Goal: Task Accomplishment & Management: Use online tool/utility

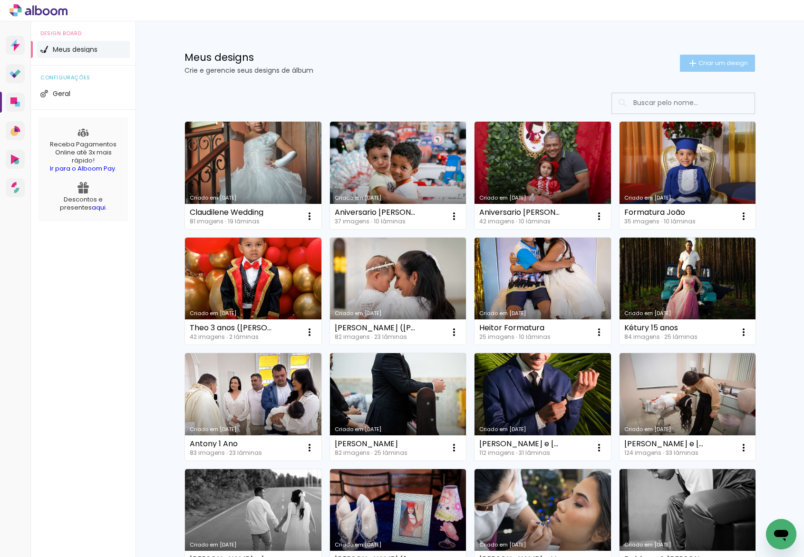
click at [743, 60] on span "Criar um design" at bounding box center [723, 63] width 49 height 6
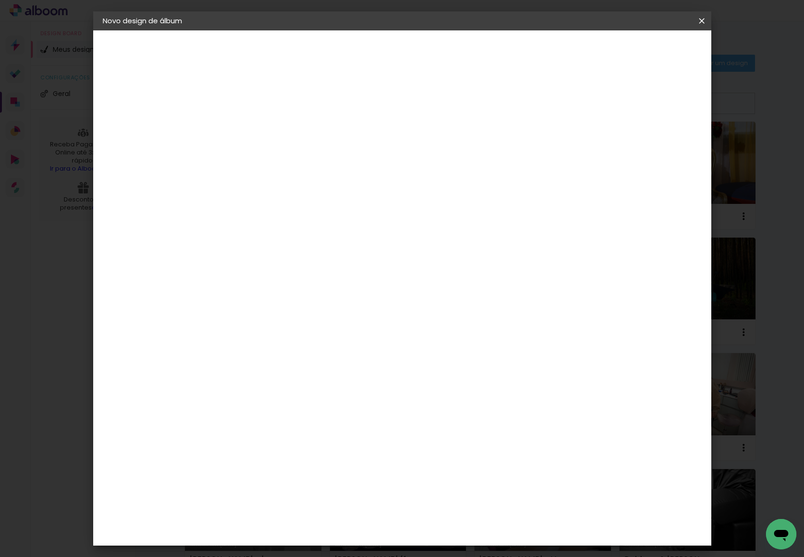
click at [0, 0] on paper-input-container "Título do álbum" at bounding box center [0, 0] width 0 height 0
type input "[PERSON_NAME] 15 Anos"
type paper-input "[PERSON_NAME] 15 Anos"
click at [356, 42] on paper-button "Avançar" at bounding box center [332, 50] width 47 height 16
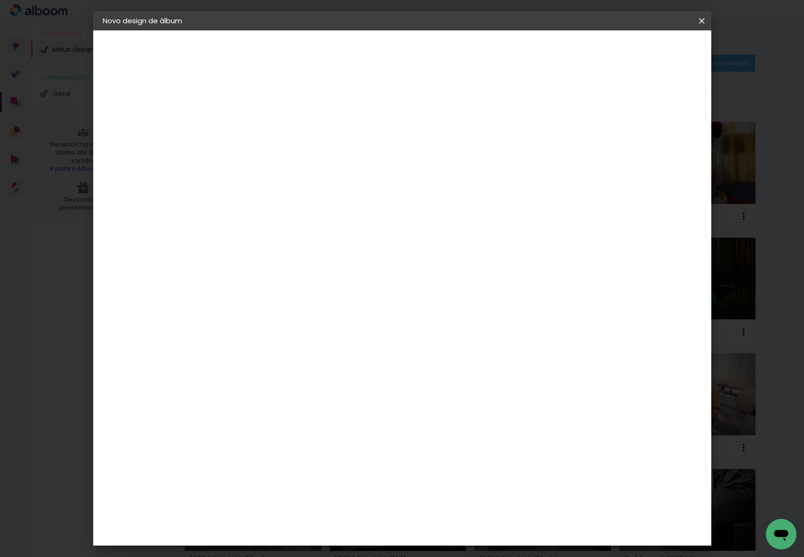
click at [274, 475] on div "Print7" at bounding box center [263, 479] width 22 height 8
click at [436, 45] on paper-button "Avançar" at bounding box center [413, 50] width 47 height 16
click at [322, 249] on span "20 × 30" at bounding box center [300, 258] width 44 height 19
click at [0, 0] on slot "Avançar" at bounding box center [0, 0] width 0 height 0
click at [643, 47] on span "Iniciar design" at bounding box center [620, 50] width 43 height 7
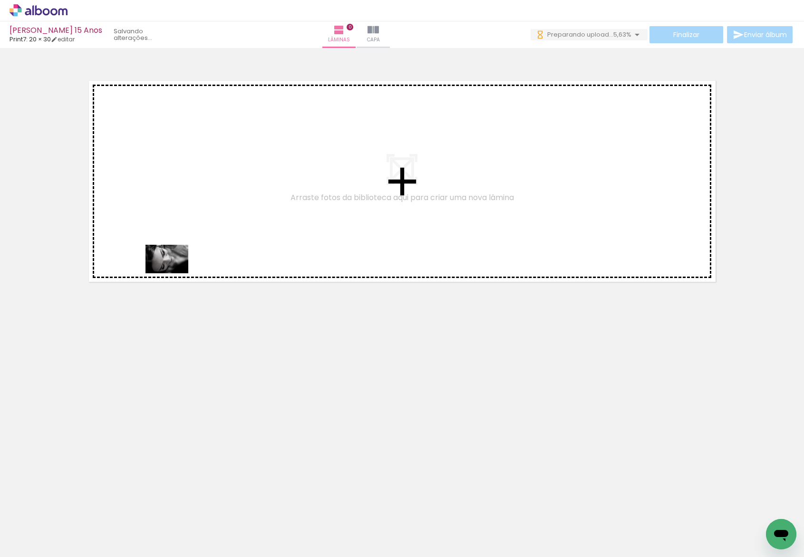
drag, startPoint x: 157, startPoint y: 479, endPoint x: 174, endPoint y: 273, distance: 206.1
click at [174, 273] on quentale-workspace at bounding box center [402, 278] width 804 height 557
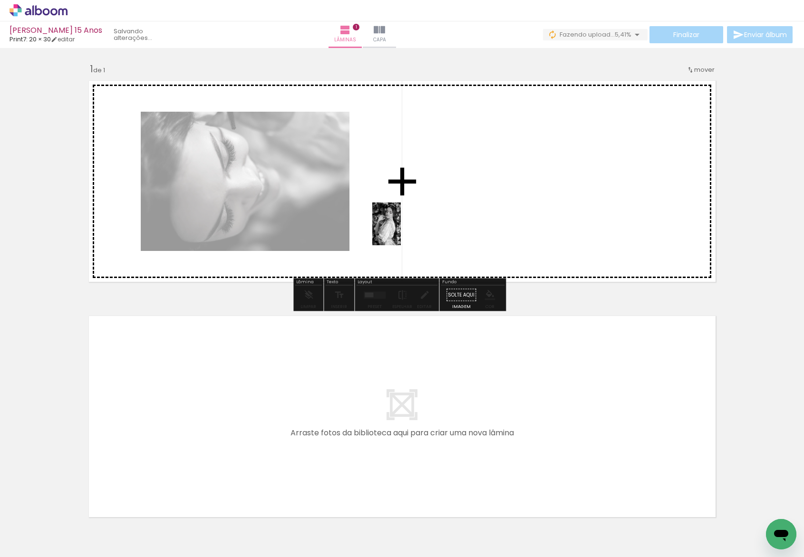
drag, startPoint x: 221, startPoint y: 521, endPoint x: 401, endPoint y: 231, distance: 341.5
click at [401, 231] on quentale-workspace at bounding box center [402, 278] width 804 height 557
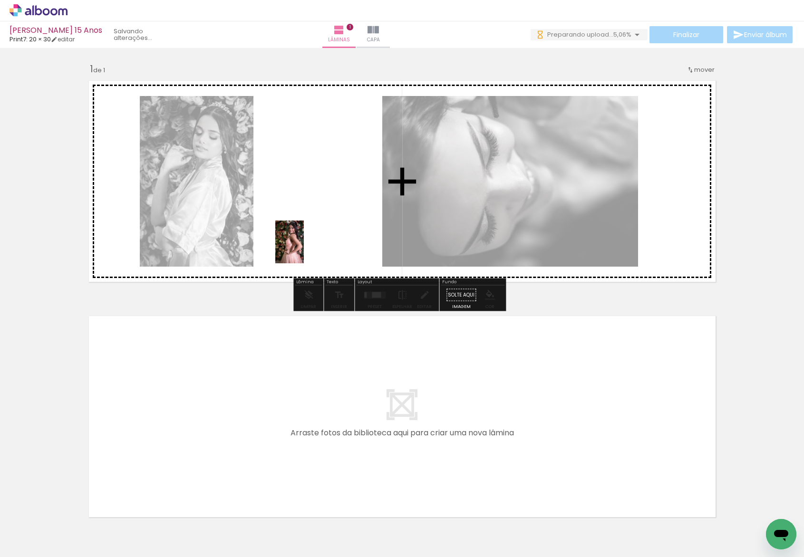
drag, startPoint x: 268, startPoint y: 419, endPoint x: 304, endPoint y: 249, distance: 173.5
click at [304, 249] on quentale-workspace at bounding box center [402, 278] width 804 height 557
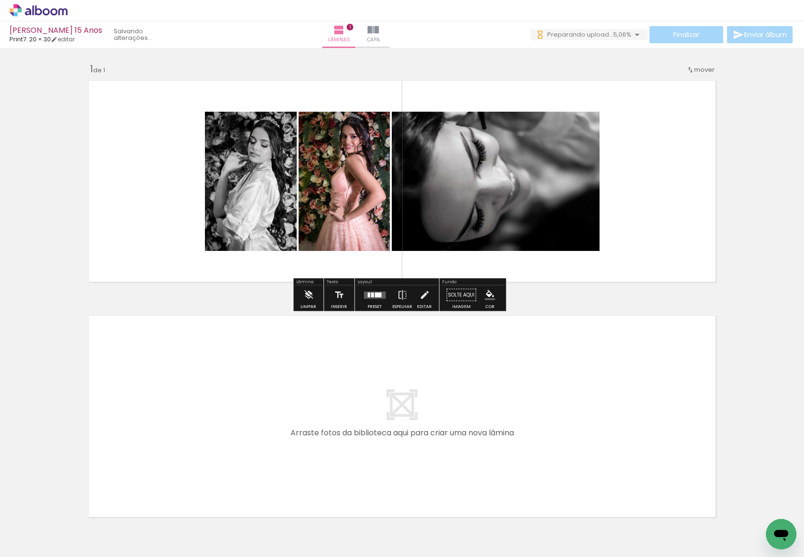
click at [372, 299] on div at bounding box center [375, 295] width 26 height 19
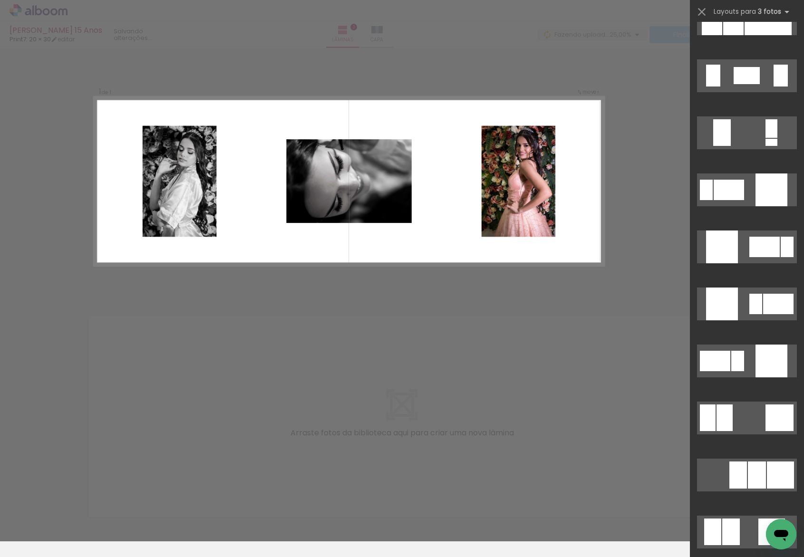
scroll to position [1954, 0]
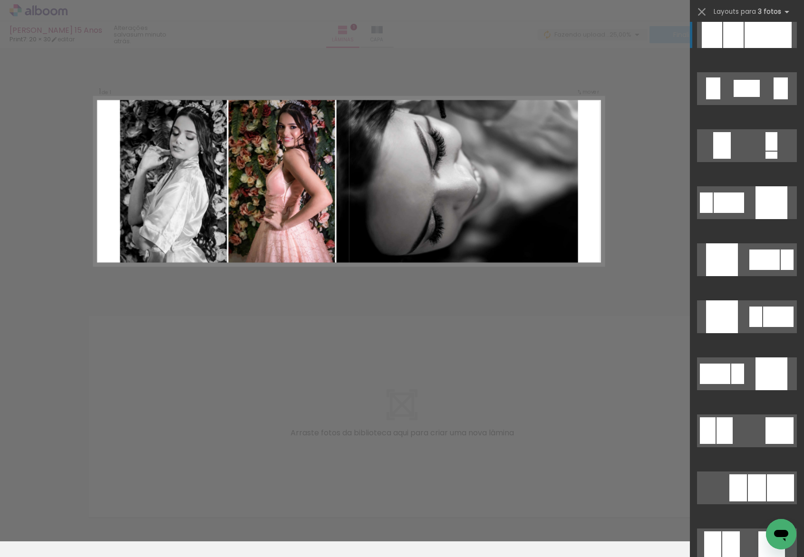
click at [735, 40] on div at bounding box center [733, 31] width 20 height 33
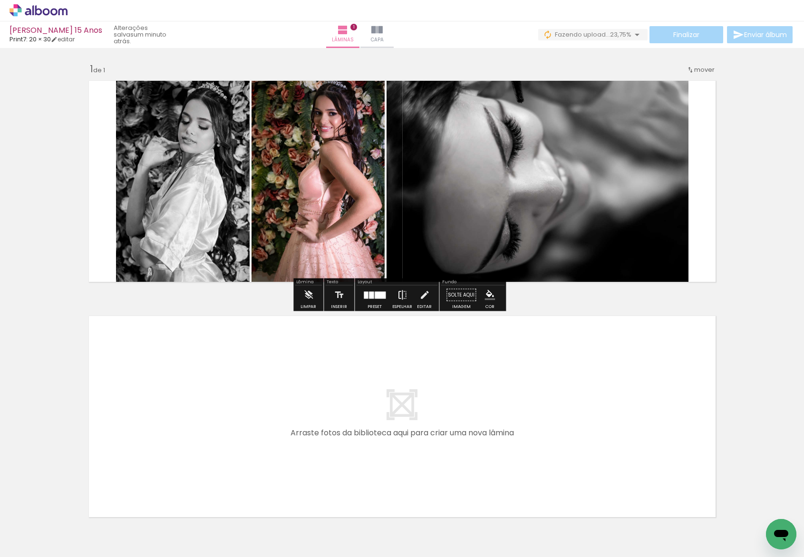
click at [397, 298] on iron-icon at bounding box center [402, 295] width 10 height 19
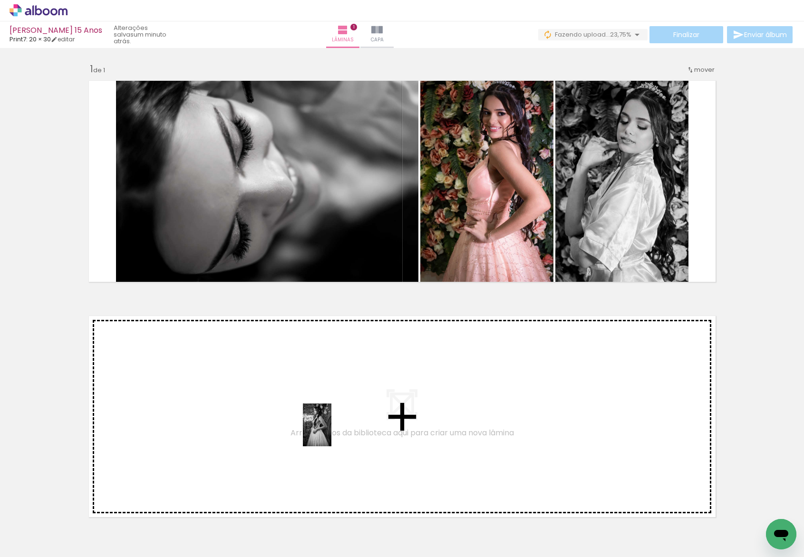
drag, startPoint x: 317, startPoint y: 543, endPoint x: 331, endPoint y: 432, distance: 111.7
click at [331, 432] on quentale-workspace at bounding box center [402, 278] width 804 height 557
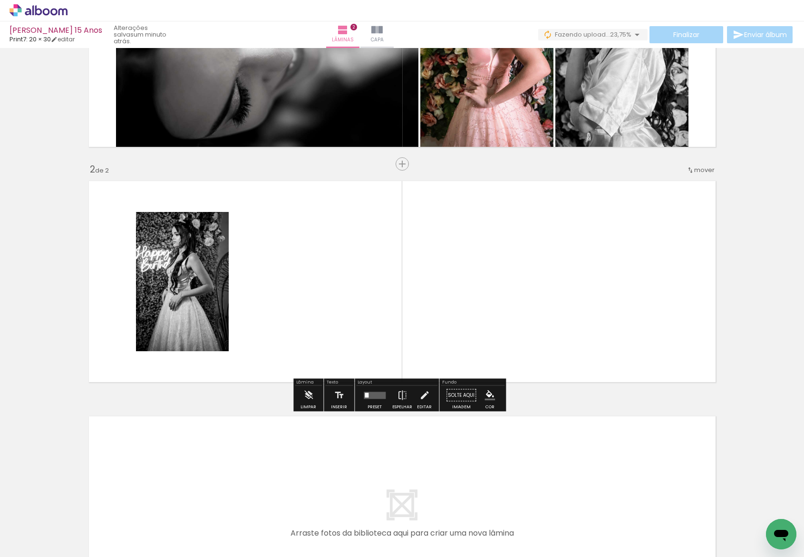
scroll to position [119, 0]
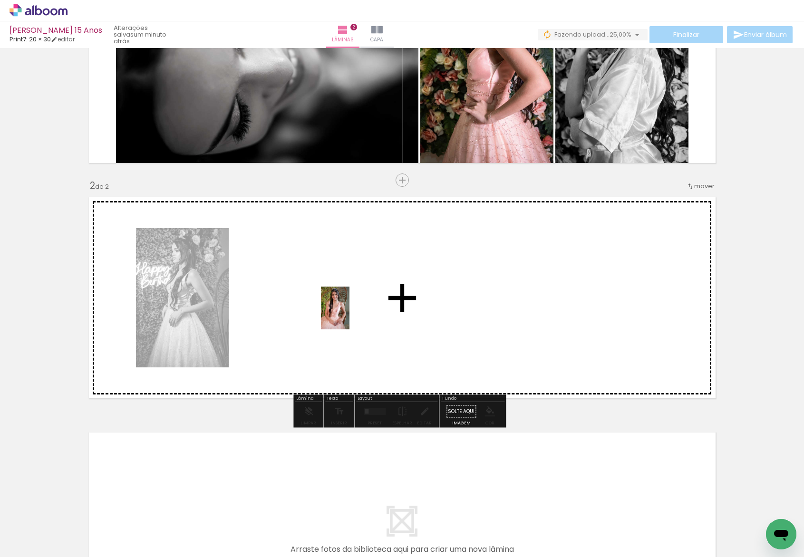
drag, startPoint x: 361, startPoint y: 509, endPoint x: 350, endPoint y: 315, distance: 193.9
click at [350, 315] on quentale-workspace at bounding box center [402, 278] width 804 height 557
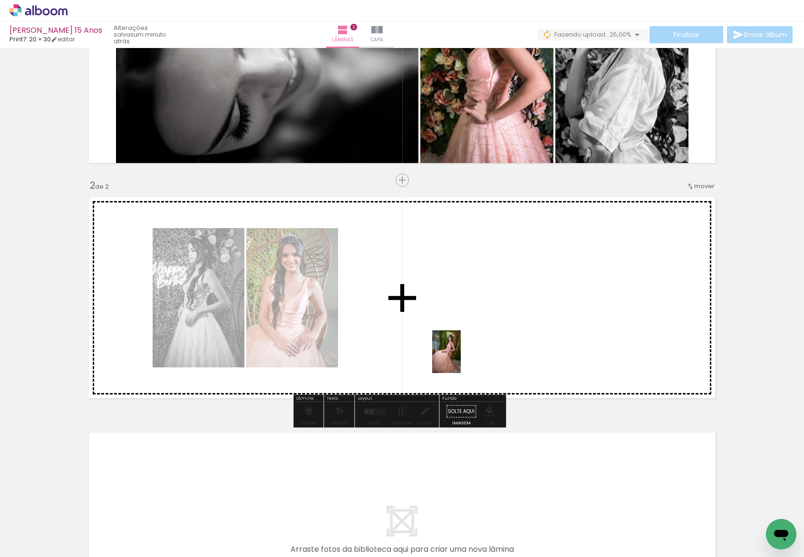
drag, startPoint x: 426, startPoint y: 521, endPoint x: 461, endPoint y: 359, distance: 165.5
click at [461, 359] on quentale-workspace at bounding box center [402, 278] width 804 height 557
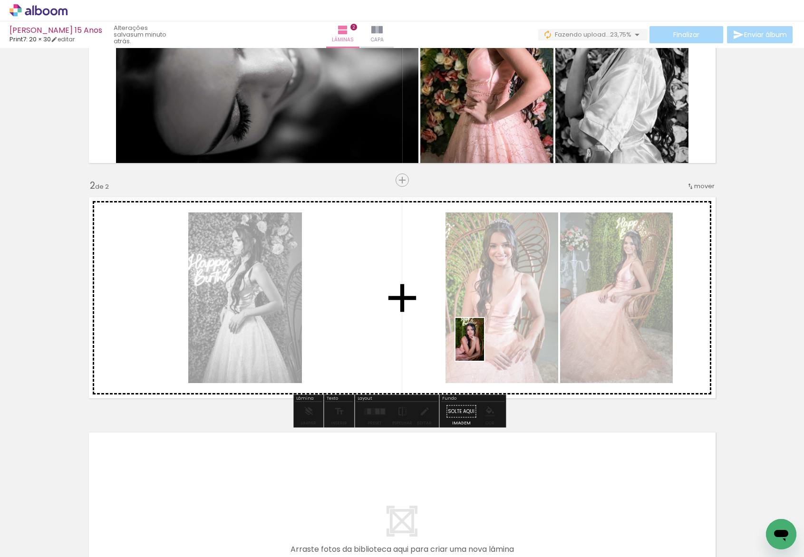
drag, startPoint x: 466, startPoint y: 517, endPoint x: 485, endPoint y: 343, distance: 175.2
click at [485, 343] on quentale-workspace at bounding box center [402, 278] width 804 height 557
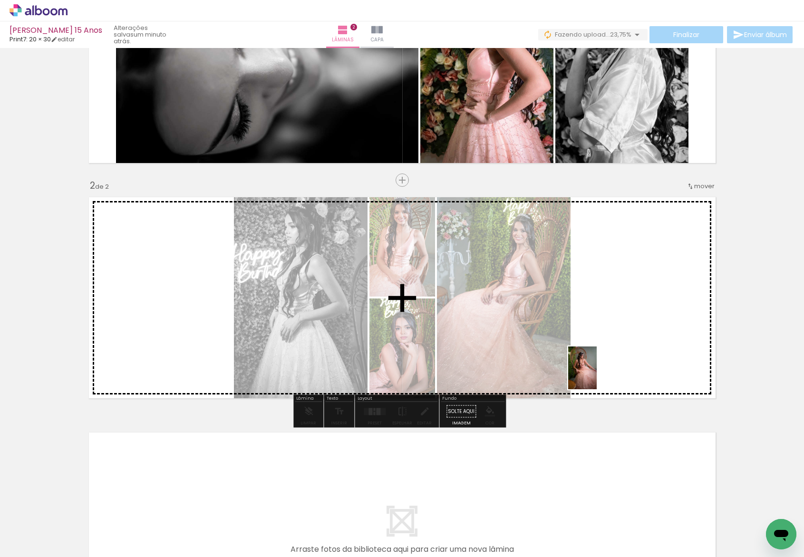
drag, startPoint x: 534, startPoint y: 516, endPoint x: 600, endPoint y: 368, distance: 162.9
click at [600, 368] on quentale-workspace at bounding box center [402, 278] width 804 height 557
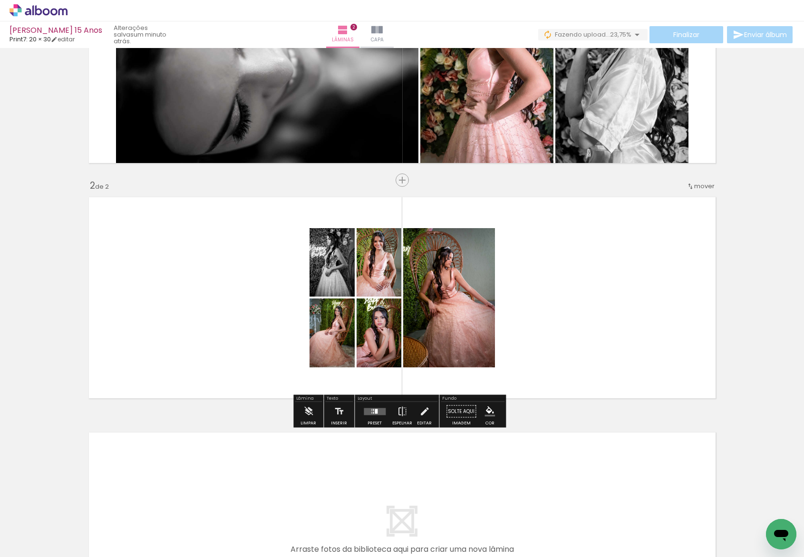
click at [364, 415] on div at bounding box center [375, 411] width 26 height 19
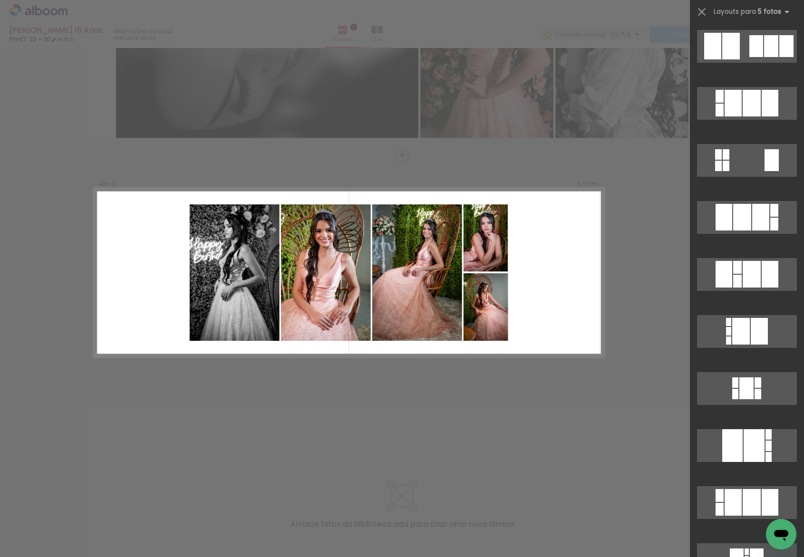
scroll to position [1321, 0]
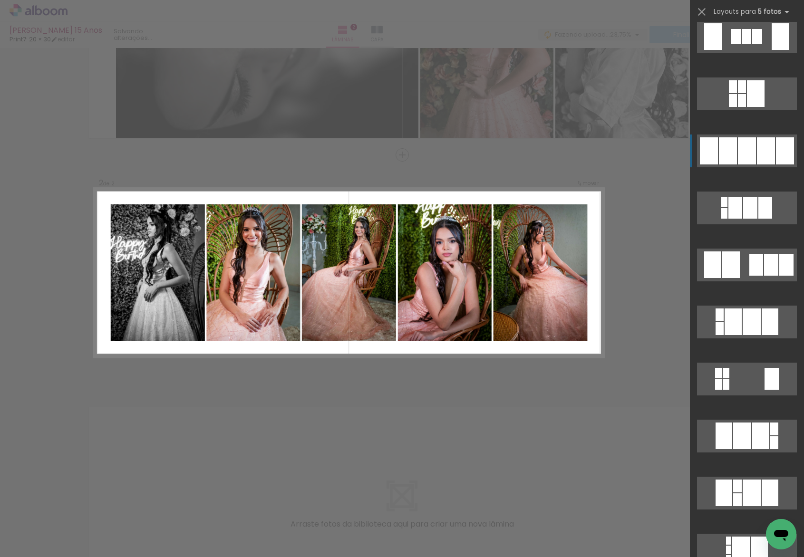
click at [745, 309] on div at bounding box center [752, 322] width 18 height 27
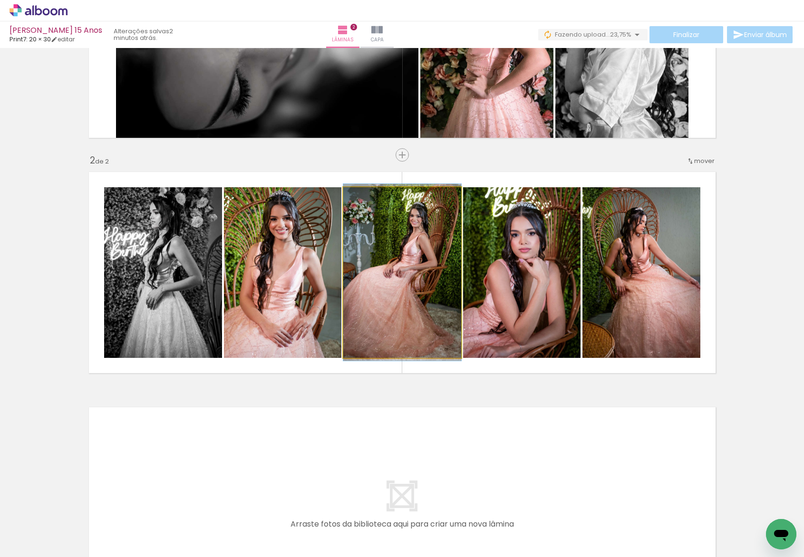
drag, startPoint x: 411, startPoint y: 271, endPoint x: 418, endPoint y: 271, distance: 6.7
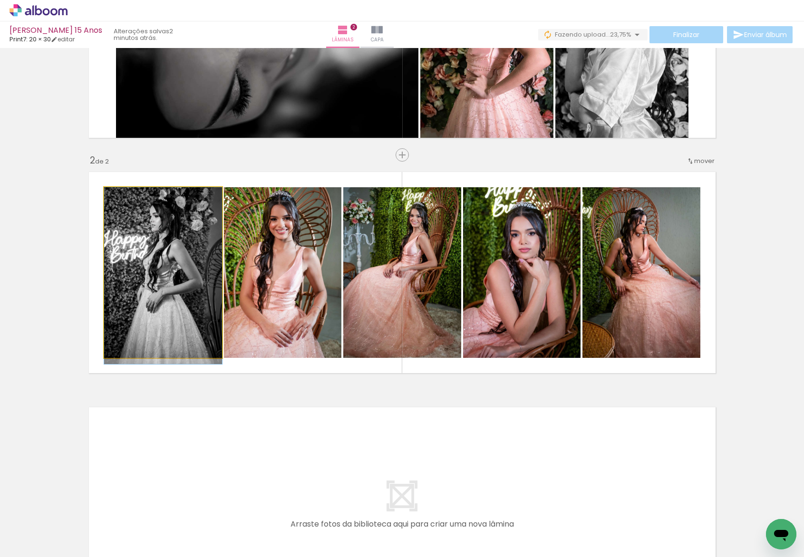
drag, startPoint x: 157, startPoint y: 288, endPoint x: 143, endPoint y: 297, distance: 16.6
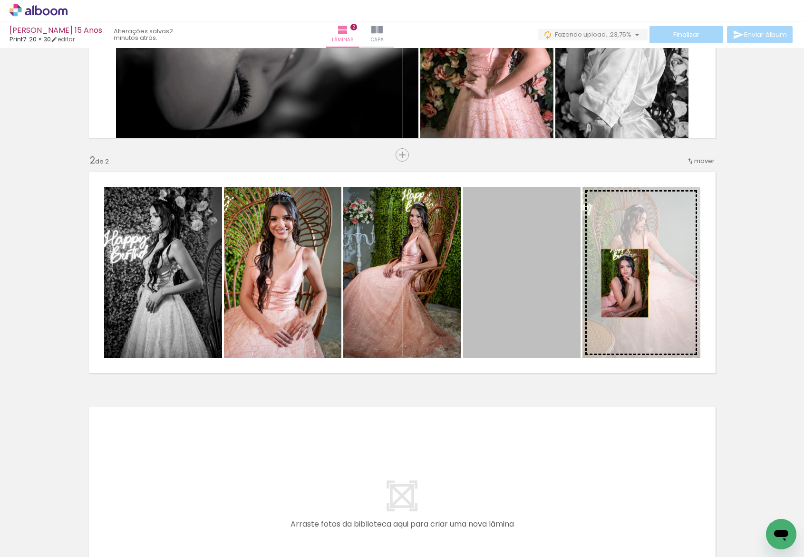
drag, startPoint x: 584, startPoint y: 281, endPoint x: 657, endPoint y: 284, distance: 72.8
click at [0, 0] on slot at bounding box center [0, 0] width 0 height 0
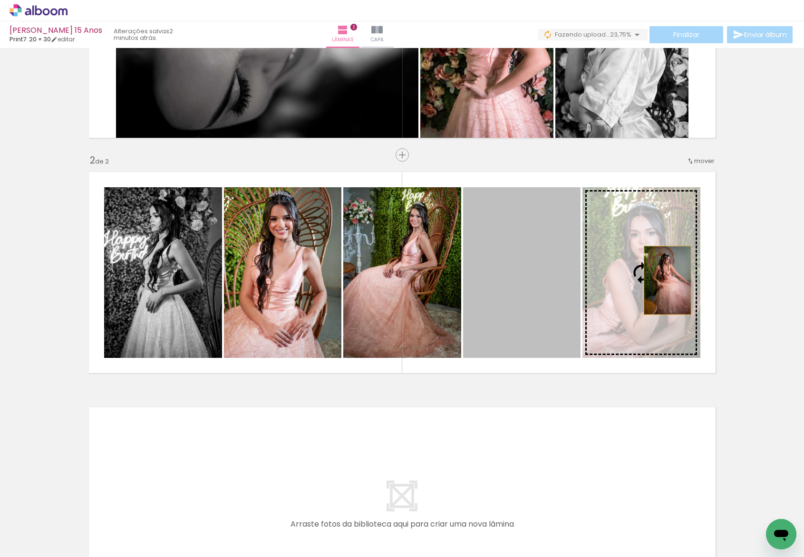
drag, startPoint x: 521, startPoint y: 290, endPoint x: 665, endPoint y: 281, distance: 144.4
click at [0, 0] on slot at bounding box center [0, 0] width 0 height 0
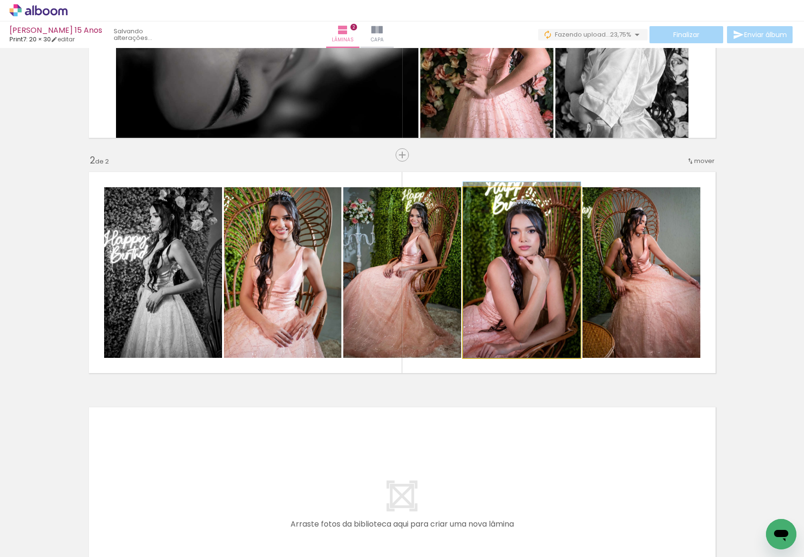
drag, startPoint x: 507, startPoint y: 278, endPoint x: 511, endPoint y: 264, distance: 14.3
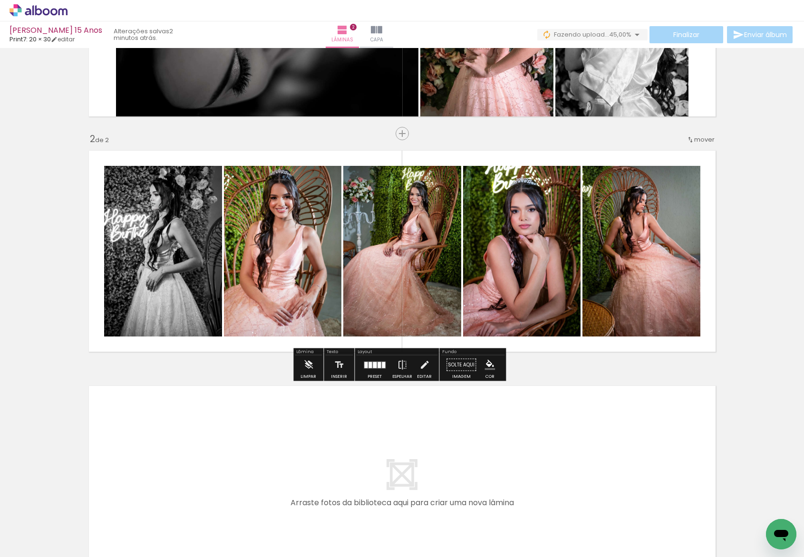
scroll to position [293, 0]
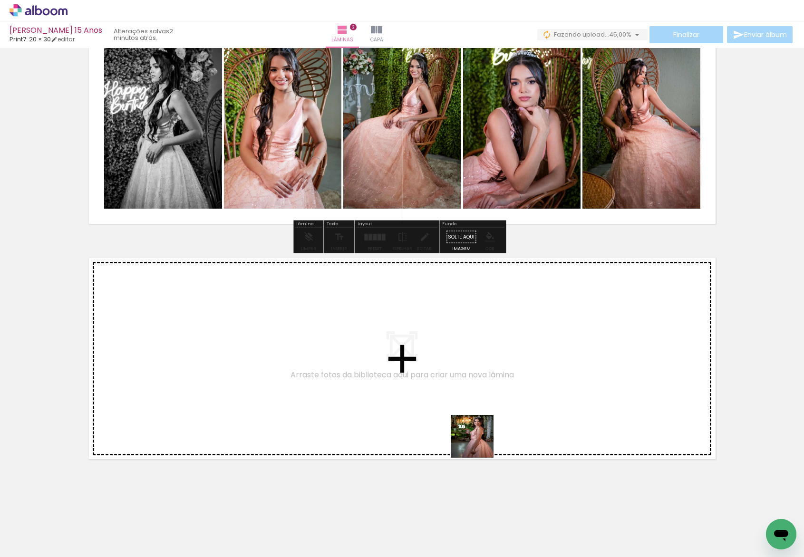
drag, startPoint x: 575, startPoint y: 529, endPoint x: 457, endPoint y: 432, distance: 153.4
click at [457, 432] on quentale-workspace at bounding box center [402, 278] width 804 height 557
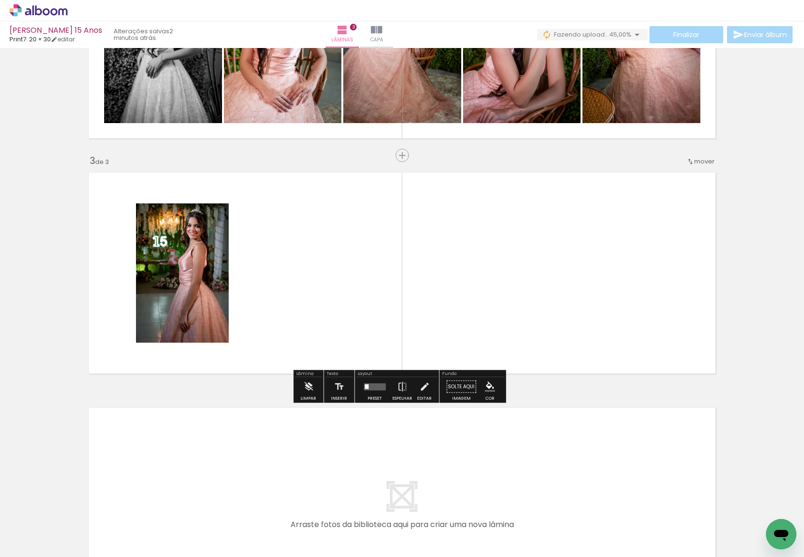
scroll to position [380, 0]
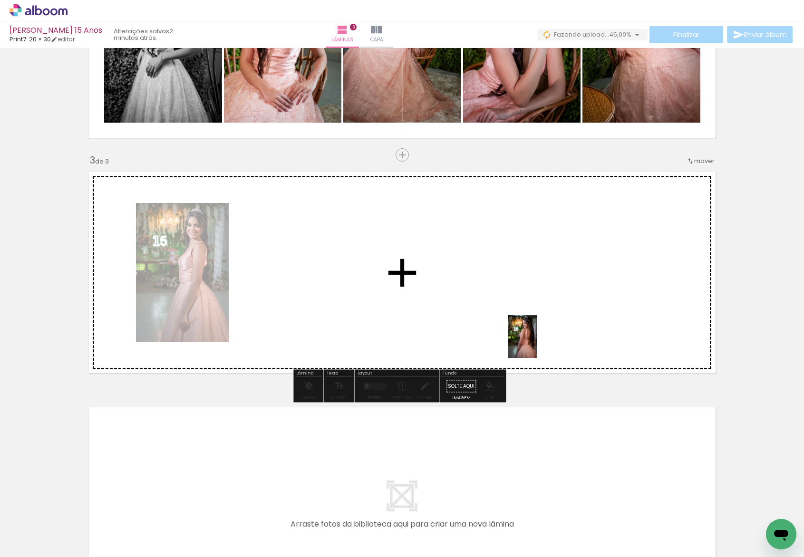
drag, startPoint x: 632, startPoint y: 509, endPoint x: 532, endPoint y: 337, distance: 199.0
click at [533, 338] on quentale-workspace at bounding box center [402, 278] width 804 height 557
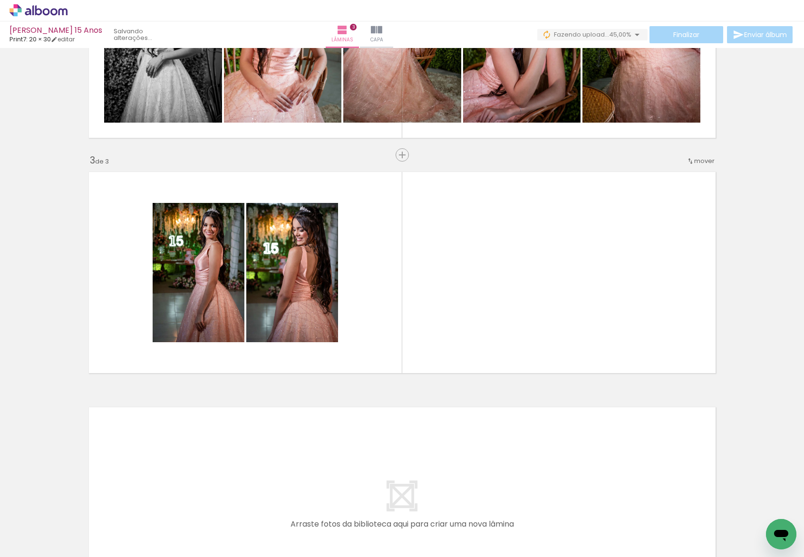
scroll to position [0, 1870]
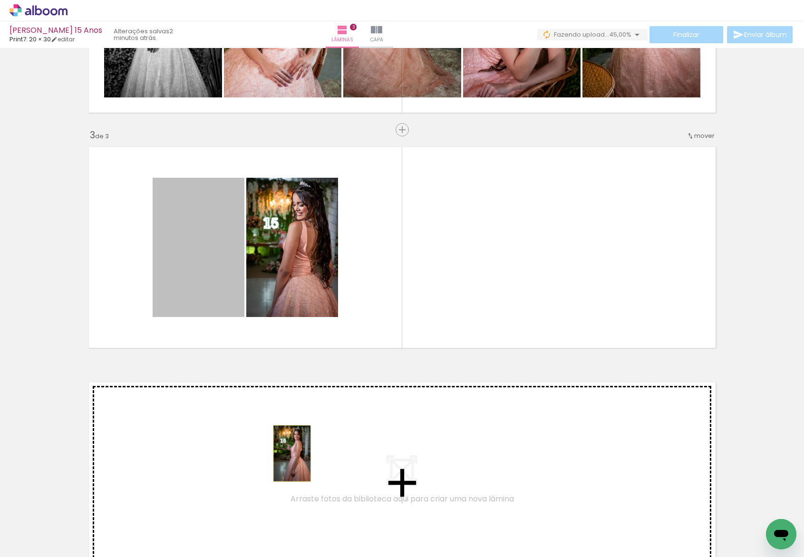
drag, startPoint x: 204, startPoint y: 278, endPoint x: 288, endPoint y: 454, distance: 194.6
click at [288, 454] on div "Inserir lâmina 1 de 3 Inserir lâmina 2 de 3 Inserir lâmina 3 de 3" at bounding box center [402, 118] width 804 height 942
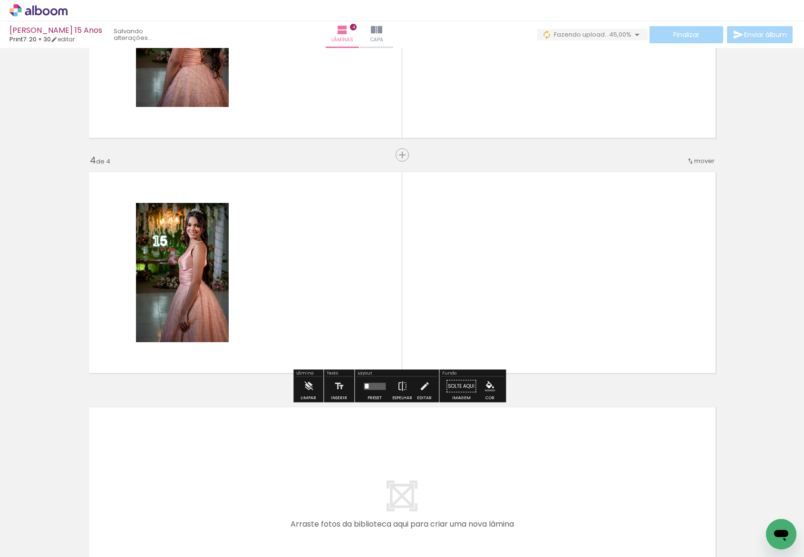
scroll to position [190, 0]
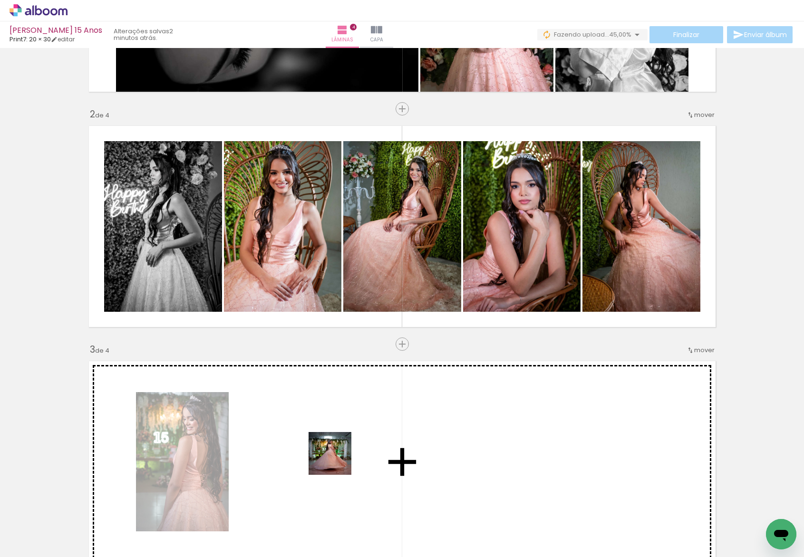
drag, startPoint x: 360, startPoint y: 523, endPoint x: 334, endPoint y: 456, distance: 71.8
click at [334, 457] on quentale-workspace at bounding box center [402, 278] width 804 height 557
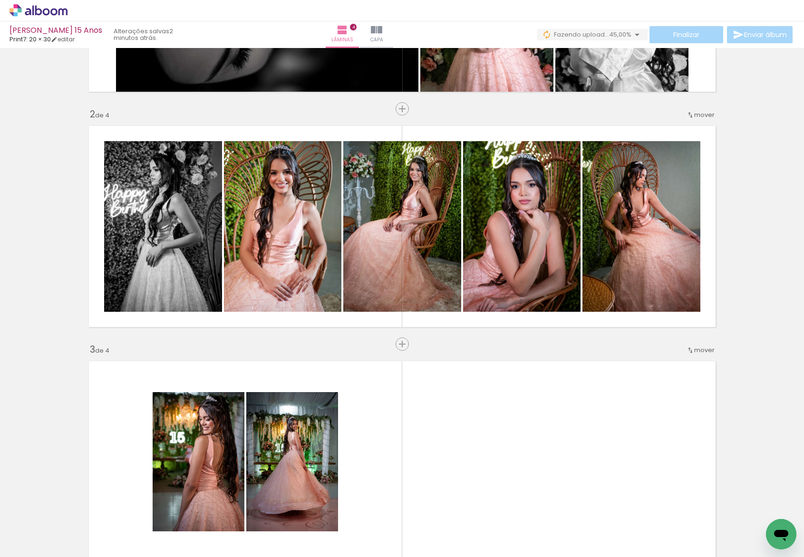
drag, startPoint x: 418, startPoint y: 530, endPoint x: 429, endPoint y: 453, distance: 77.8
click at [429, 453] on quentale-workspace at bounding box center [402, 278] width 804 height 557
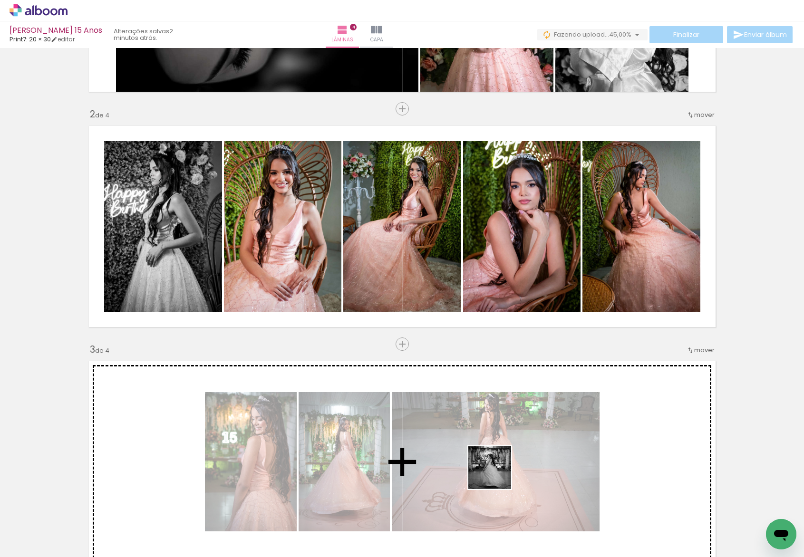
drag, startPoint x: 497, startPoint y: 475, endPoint x: 522, endPoint y: 451, distance: 35.0
click at [520, 452] on quentale-workspace at bounding box center [402, 278] width 804 height 557
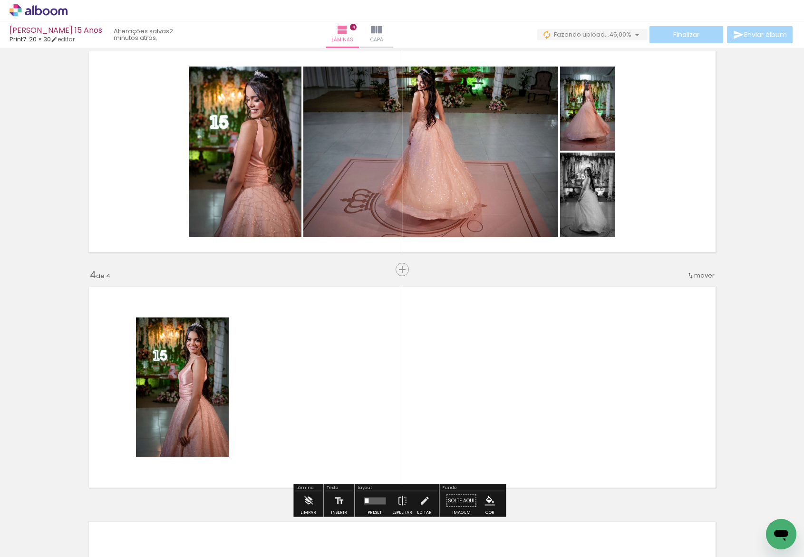
scroll to position [339, 0]
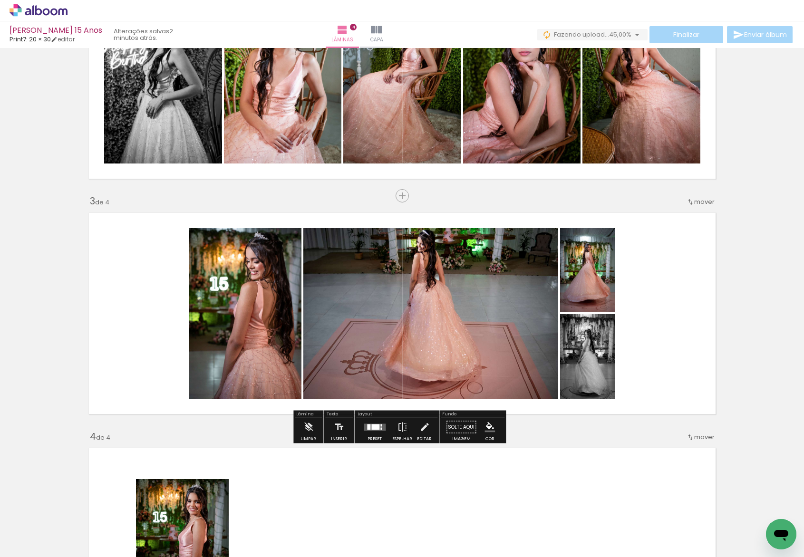
click at [373, 436] on div at bounding box center [375, 427] width 26 height 19
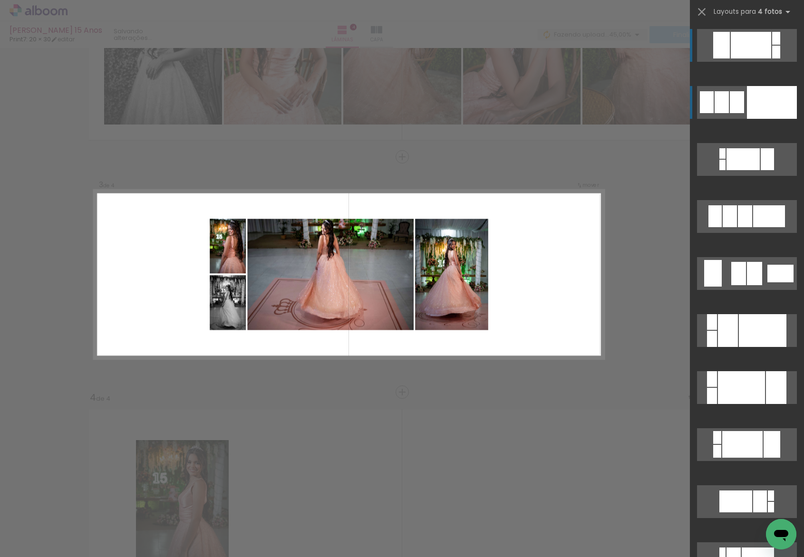
scroll to position [380, 0]
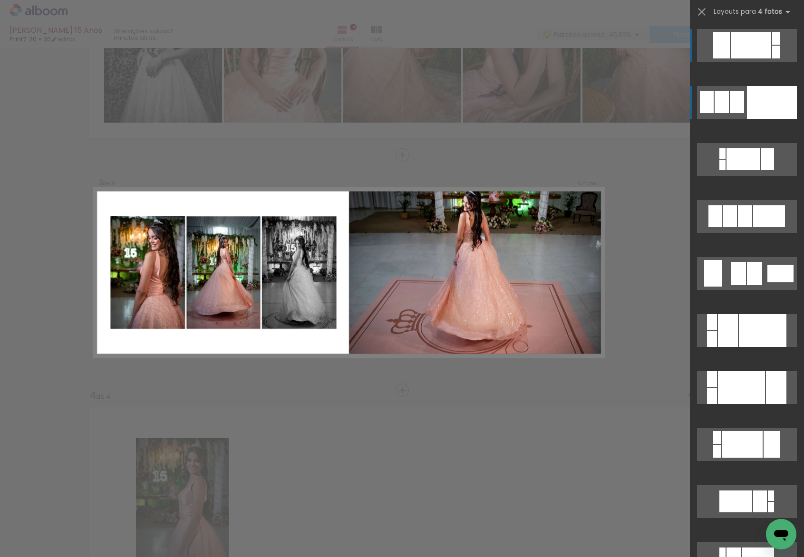
click at [768, 98] on div at bounding box center [772, 102] width 50 height 33
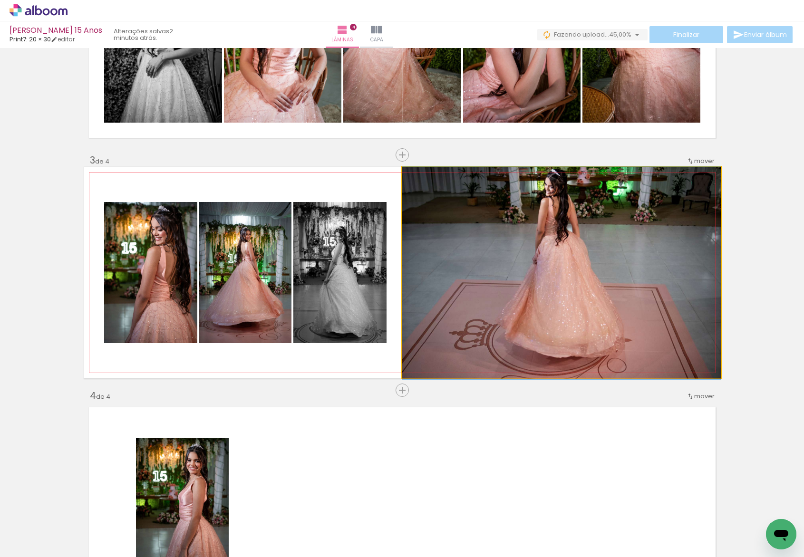
drag, startPoint x: 653, startPoint y: 194, endPoint x: 653, endPoint y: 243, distance: 49.0
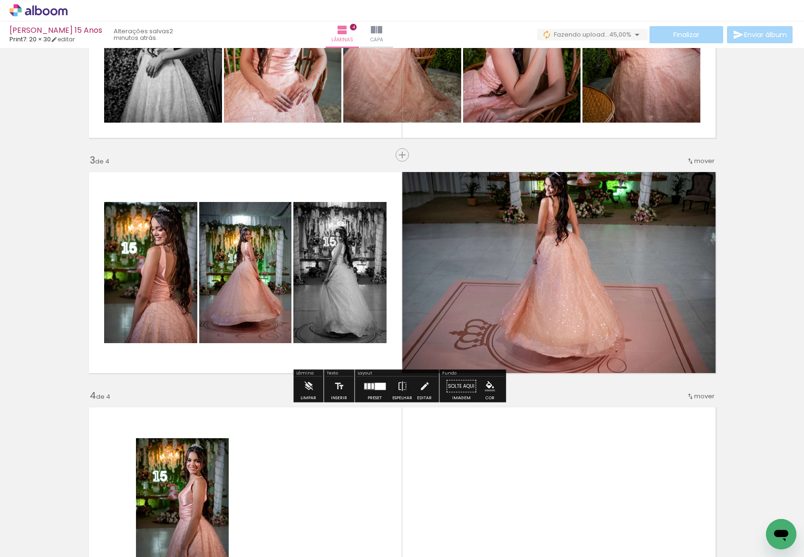
click at [377, 392] on div at bounding box center [375, 386] width 26 height 19
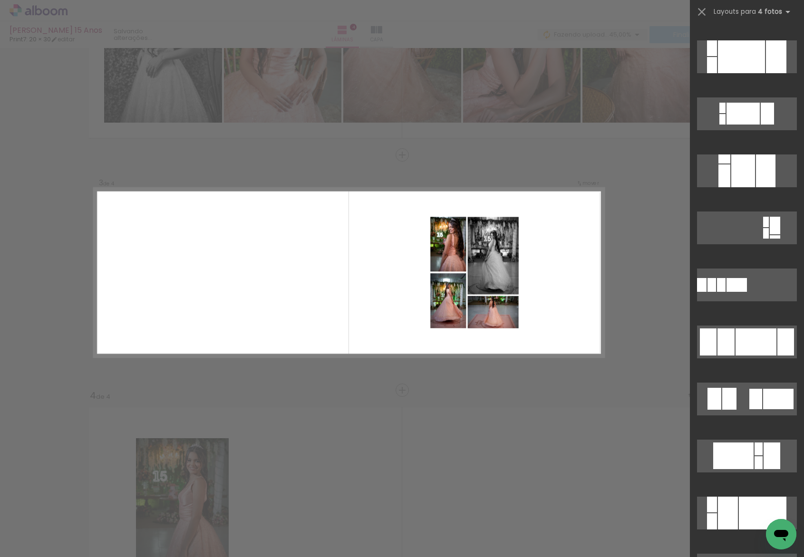
scroll to position [1084, 0]
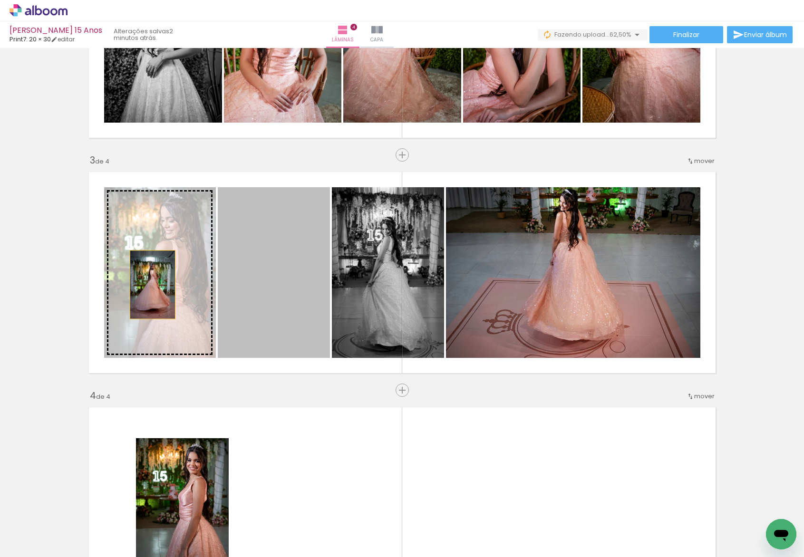
drag, startPoint x: 237, startPoint y: 295, endPoint x: 139, endPoint y: 282, distance: 99.2
click at [0, 0] on slot at bounding box center [0, 0] width 0 height 0
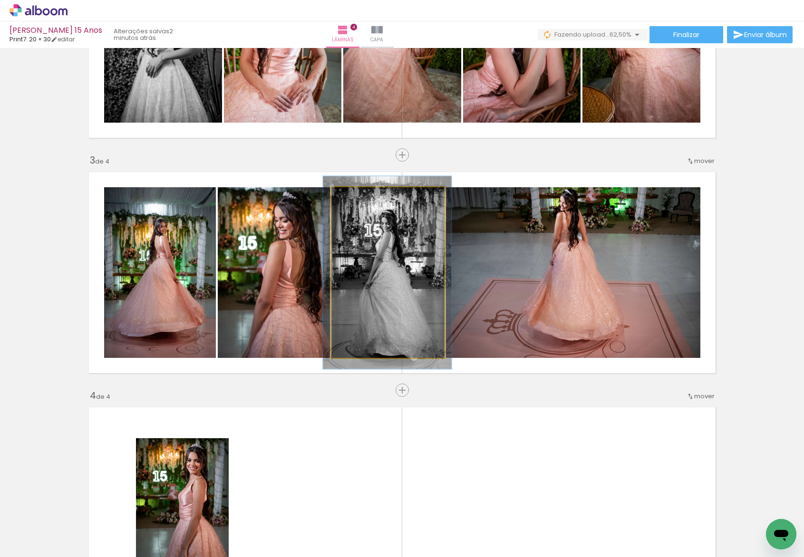
drag, startPoint x: 359, startPoint y: 198, endPoint x: 347, endPoint y: 197, distance: 11.5
click at [351, 197] on div at bounding box center [358, 197] width 15 height 15
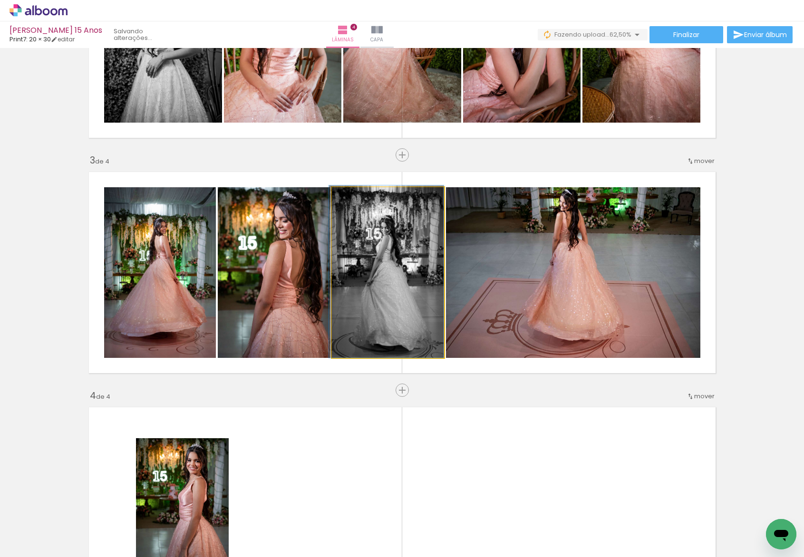
drag, startPoint x: 389, startPoint y: 243, endPoint x: 383, endPoint y: 229, distance: 14.5
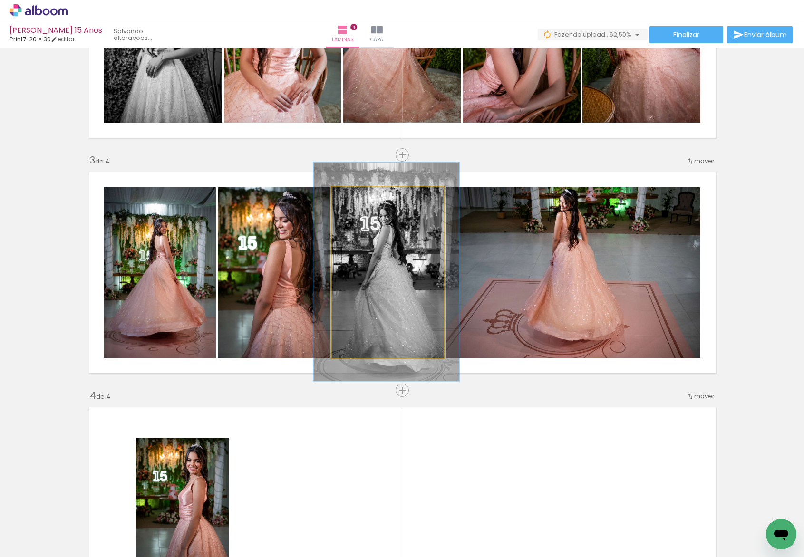
click at [364, 204] on div at bounding box center [364, 197] width 15 height 15
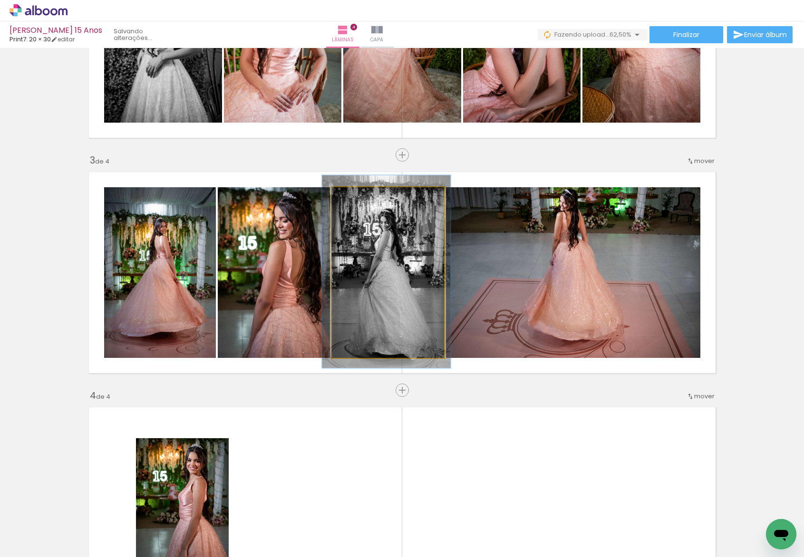
type paper-slider "113"
click at [354, 201] on div at bounding box center [358, 197] width 15 height 15
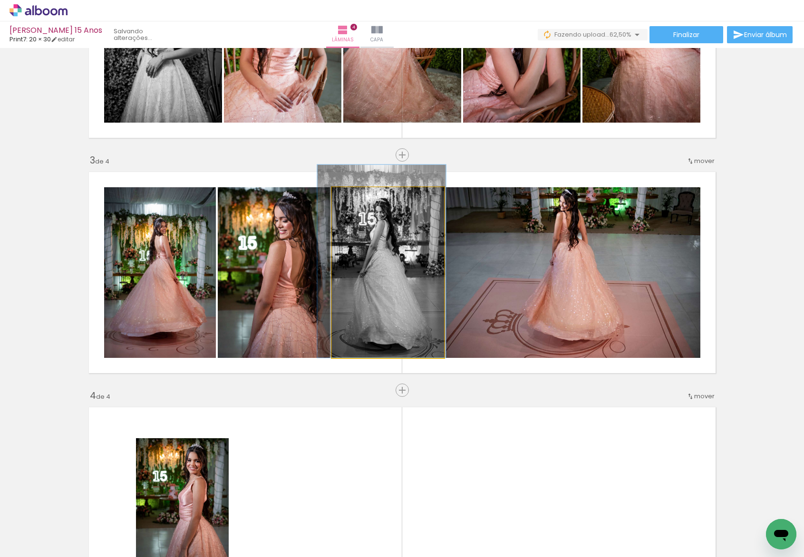
drag, startPoint x: 377, startPoint y: 240, endPoint x: 374, endPoint y: 230, distance: 10.4
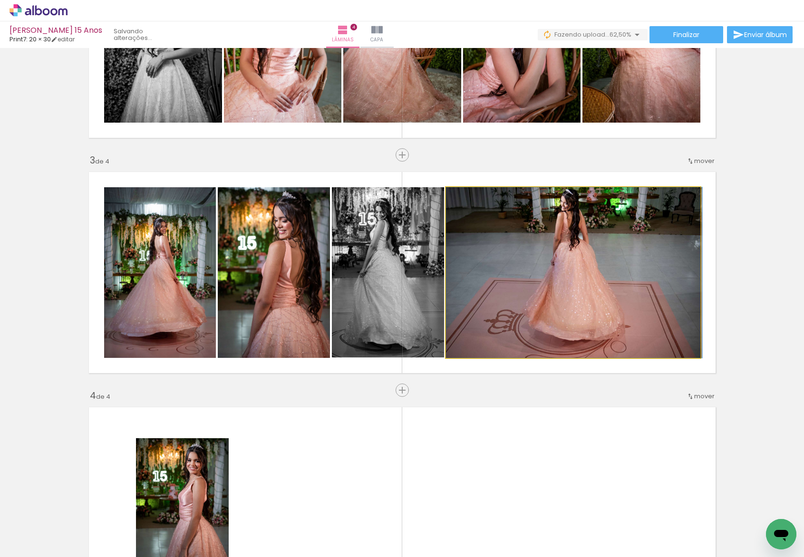
drag, startPoint x: 612, startPoint y: 292, endPoint x: 633, endPoint y: 319, distance: 34.5
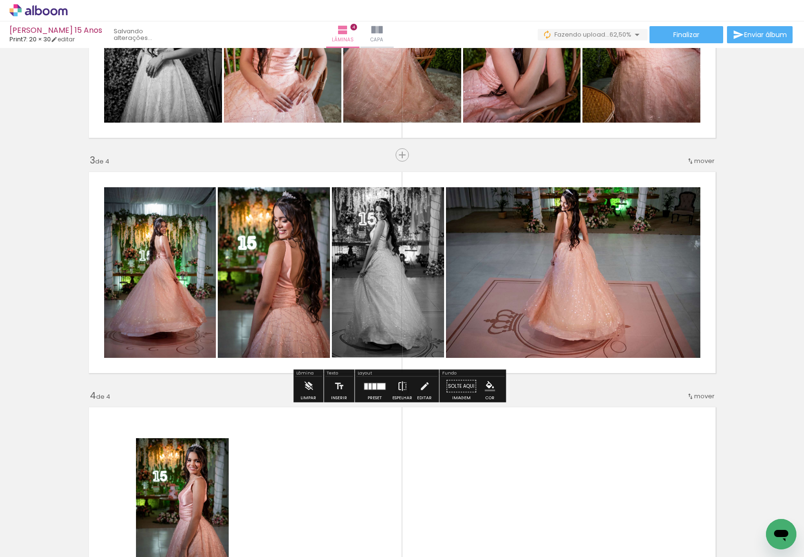
click at [404, 388] on paper-button "Espelhar" at bounding box center [402, 389] width 25 height 24
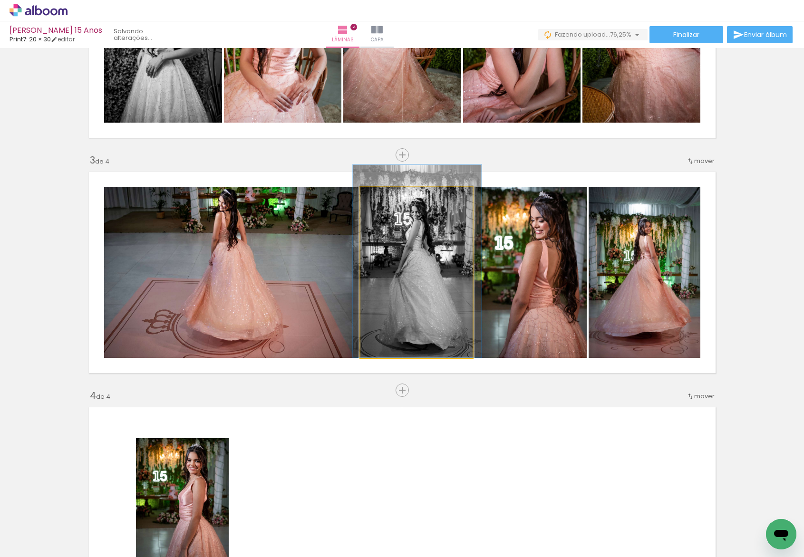
drag, startPoint x: 392, startPoint y: 278, endPoint x: 397, endPoint y: 275, distance: 5.3
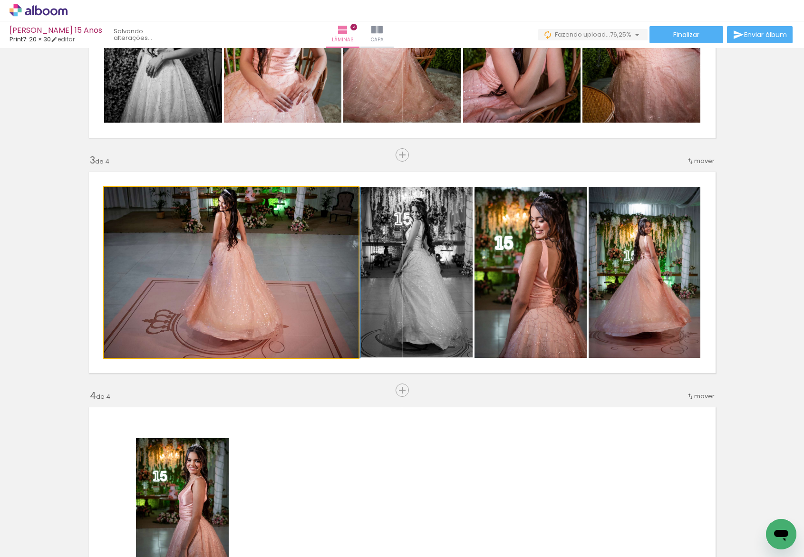
drag, startPoint x: 243, startPoint y: 275, endPoint x: 260, endPoint y: 291, distance: 23.2
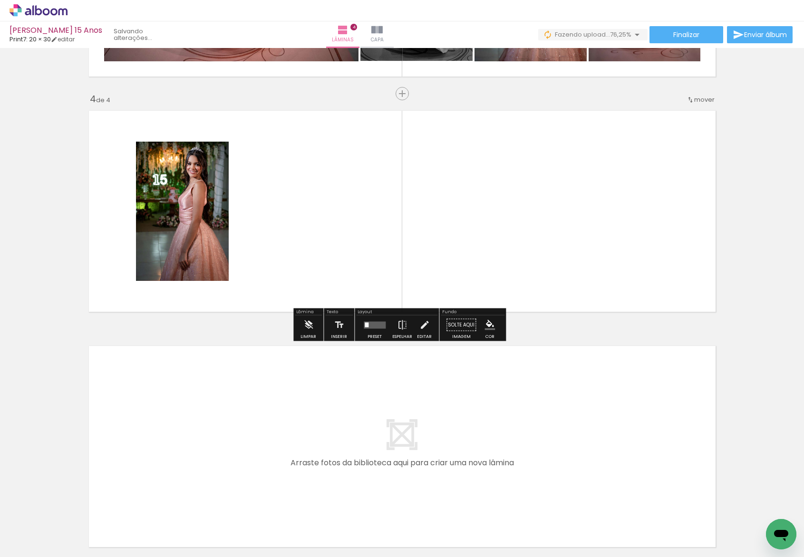
scroll to position [764, 0]
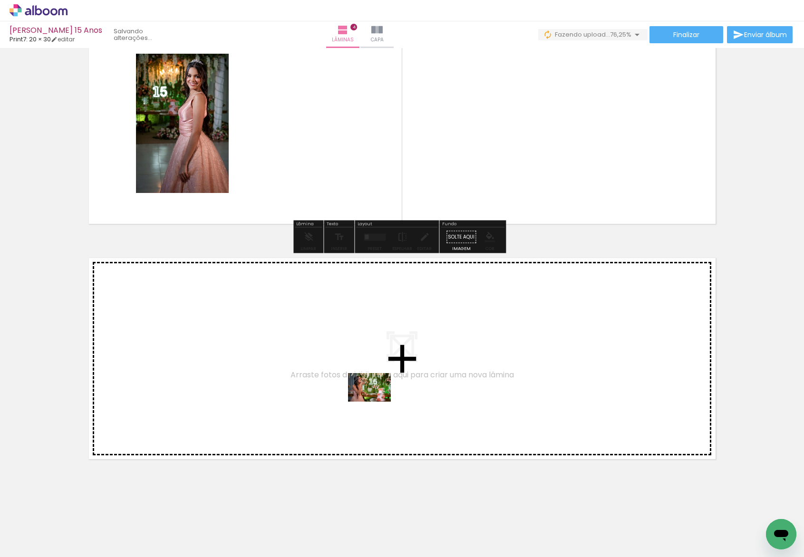
drag, startPoint x: 512, startPoint y: 518, endPoint x: 377, endPoint y: 402, distance: 178.4
click at [377, 402] on quentale-workspace at bounding box center [402, 278] width 804 height 557
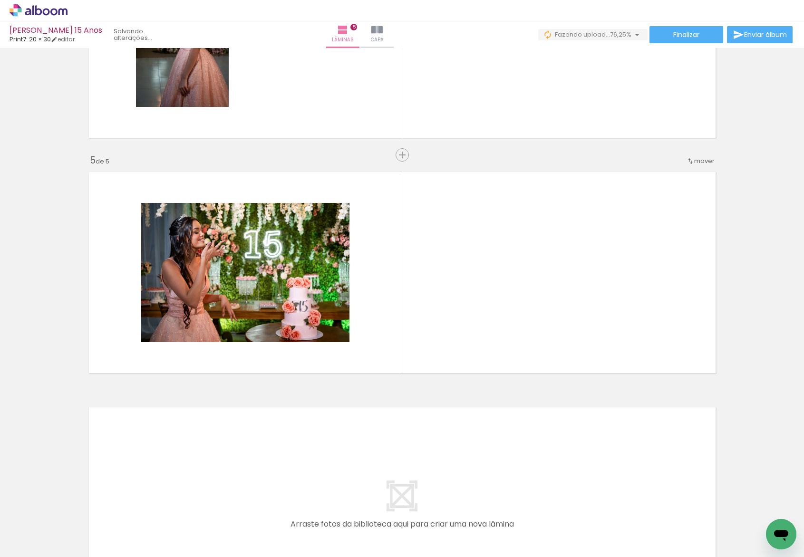
scroll to position [0, 2116]
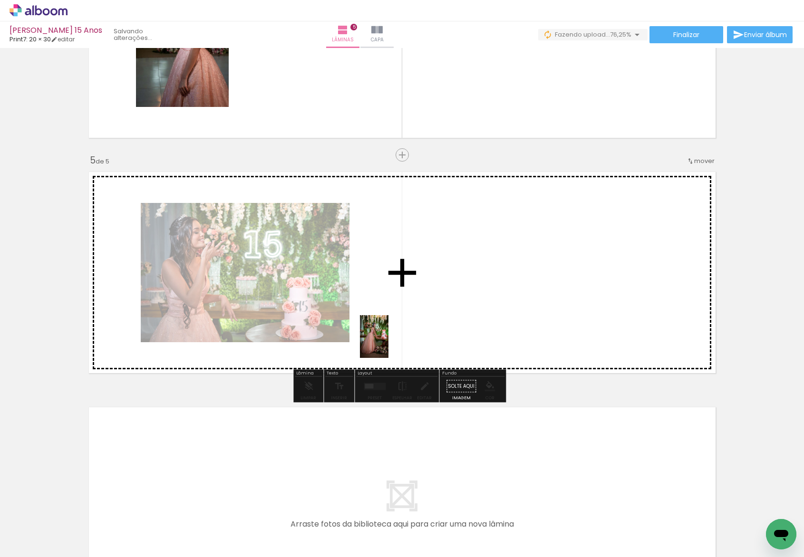
drag, startPoint x: 329, startPoint y: 510, endPoint x: 391, endPoint y: 355, distance: 167.7
click at [392, 320] on quentale-workspace at bounding box center [402, 278] width 804 height 557
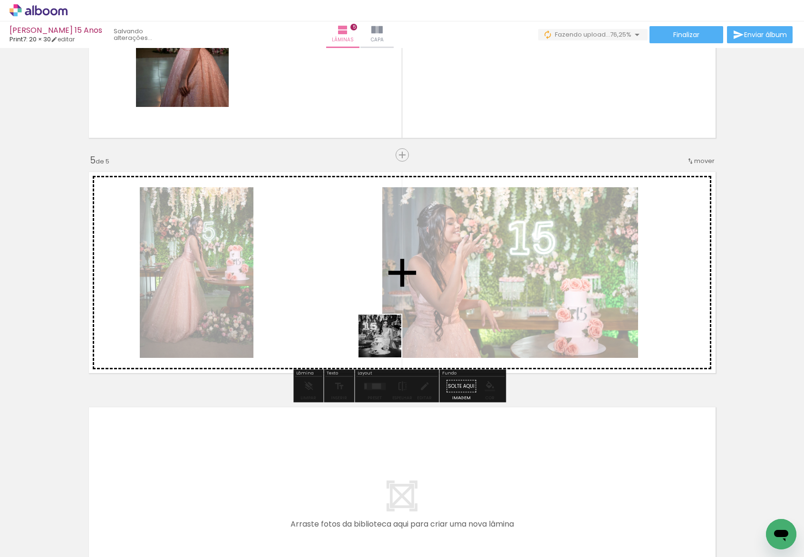
drag, startPoint x: 384, startPoint y: 527, endPoint x: 386, endPoint y: 321, distance: 206.9
click at [386, 321] on quentale-workspace at bounding box center [402, 278] width 804 height 557
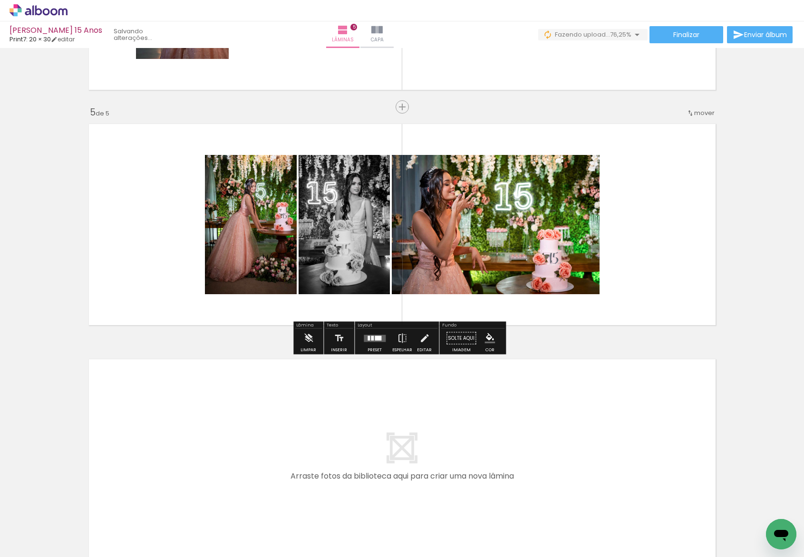
scroll to position [1000, 0]
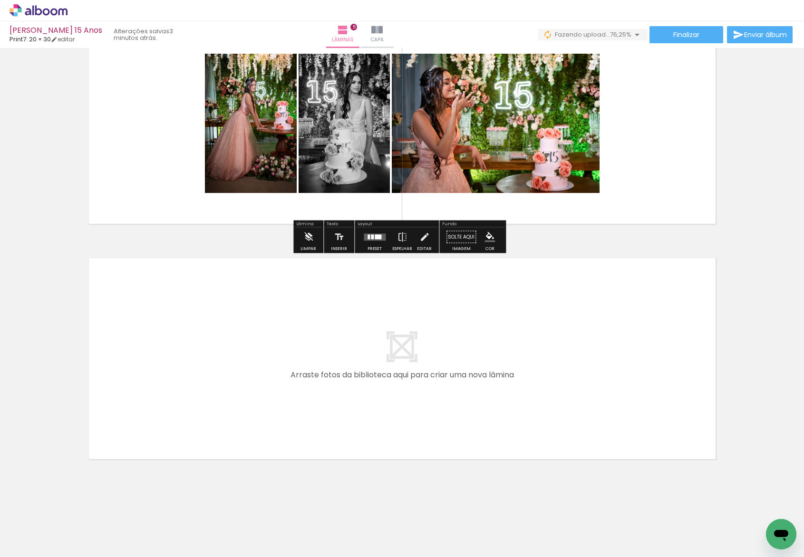
drag, startPoint x: 424, startPoint y: 529, endPoint x: 362, endPoint y: 438, distance: 109.9
click at [362, 438] on quentale-workspace at bounding box center [402, 278] width 804 height 557
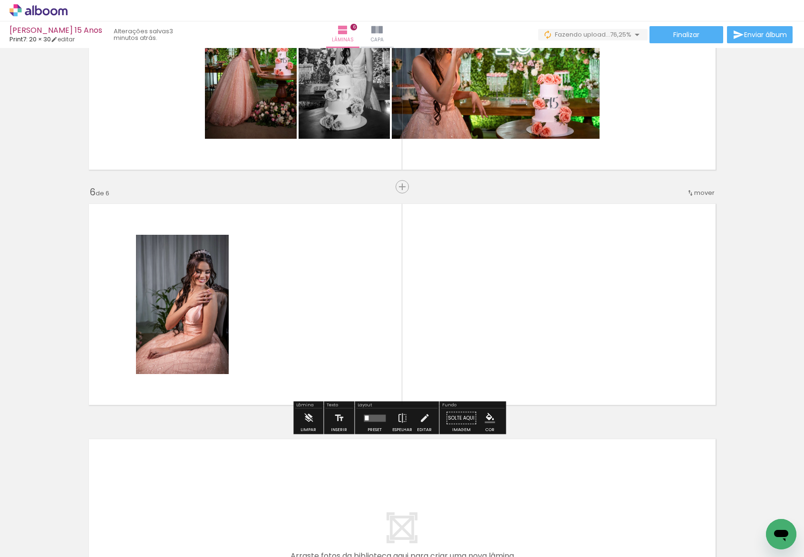
scroll to position [1086, 0]
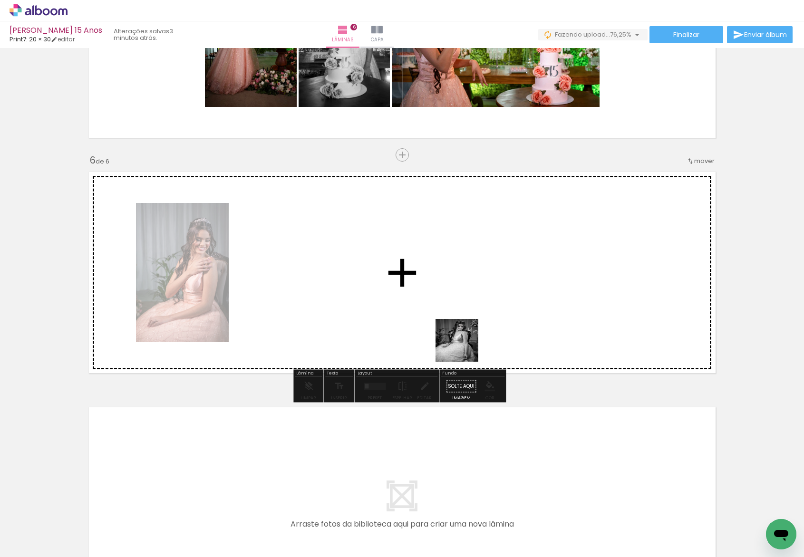
drag, startPoint x: 488, startPoint y: 520, endPoint x: 463, endPoint y: 325, distance: 196.6
click at [463, 325] on quentale-workspace at bounding box center [402, 278] width 804 height 557
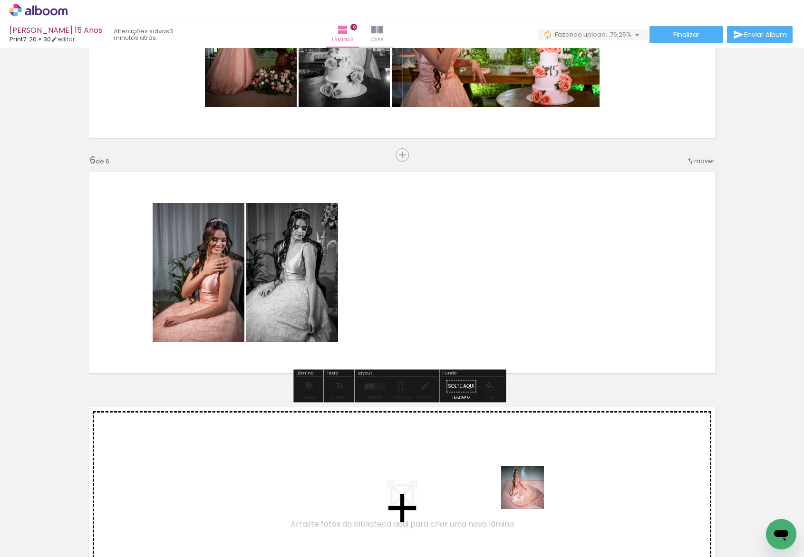
drag, startPoint x: 530, startPoint y: 495, endPoint x: 486, endPoint y: 354, distance: 148.0
click at [477, 325] on quentale-workspace at bounding box center [402, 278] width 804 height 557
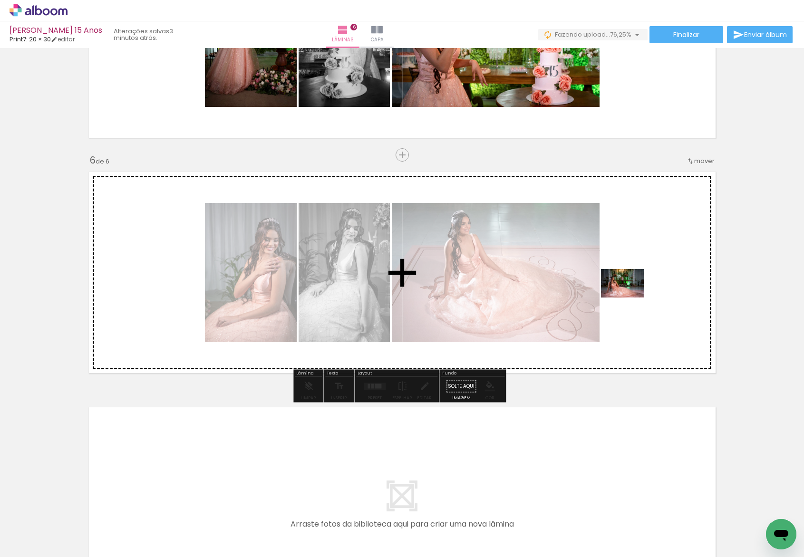
drag, startPoint x: 595, startPoint y: 532, endPoint x: 630, endPoint y: 298, distance: 237.0
click at [630, 298] on quentale-workspace at bounding box center [402, 278] width 804 height 557
